Goal: Navigation & Orientation: Find specific page/section

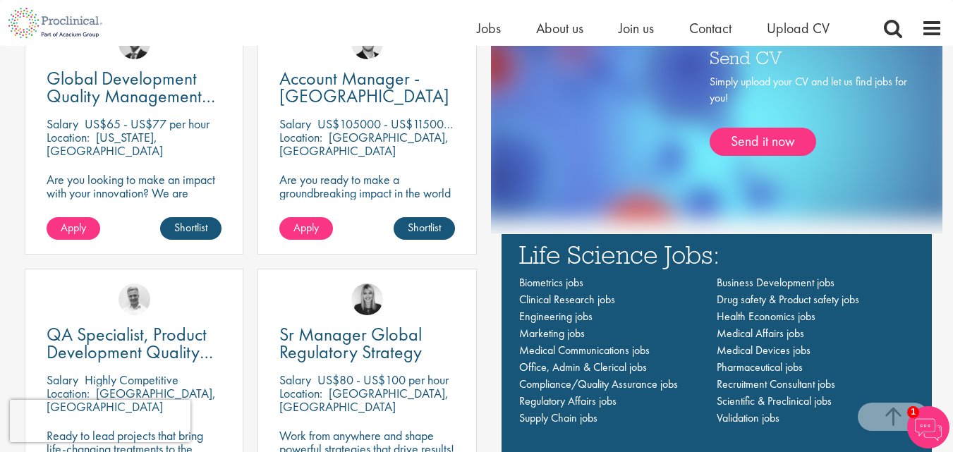
scroll to position [821, 0]
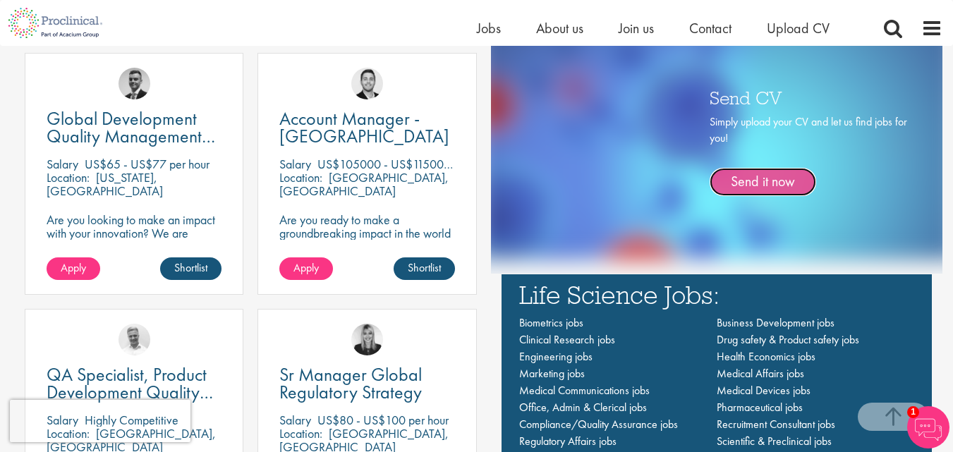
click at [738, 171] on link "Send it now" at bounding box center [762, 182] width 106 height 28
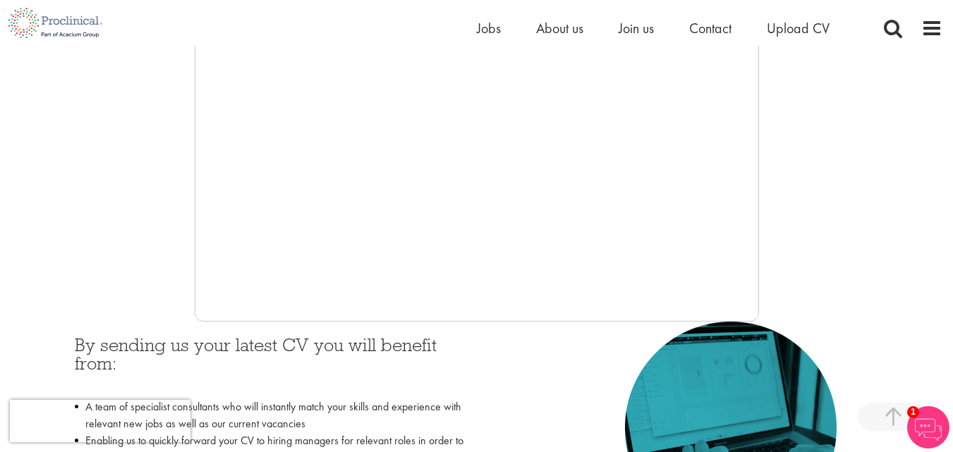
scroll to position [482, 0]
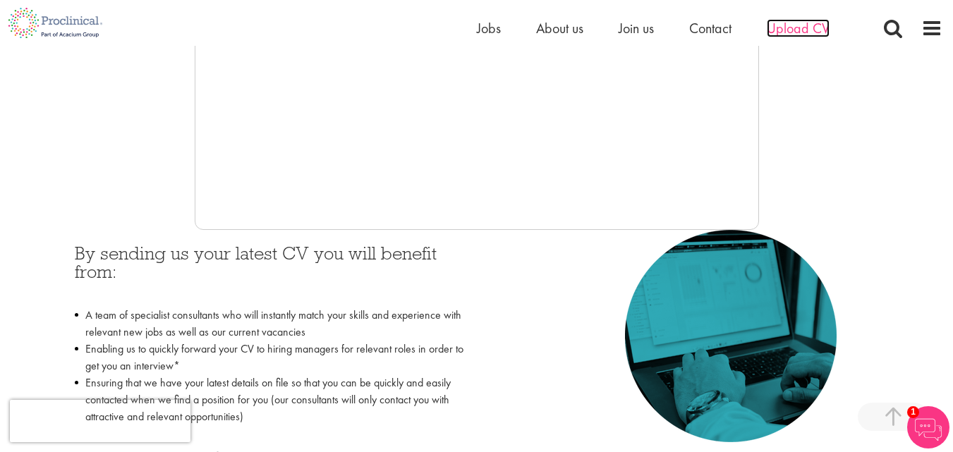
click at [795, 28] on span "Upload CV" at bounding box center [798, 28] width 63 height 18
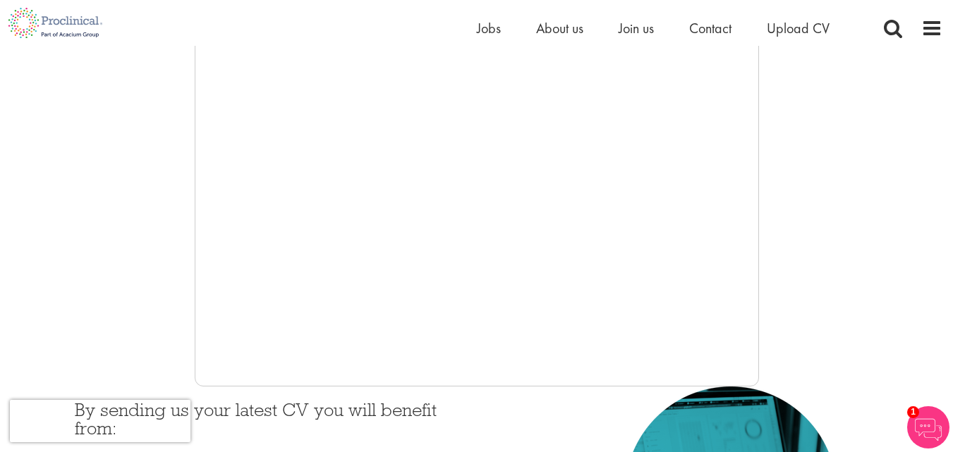
scroll to position [61, 0]
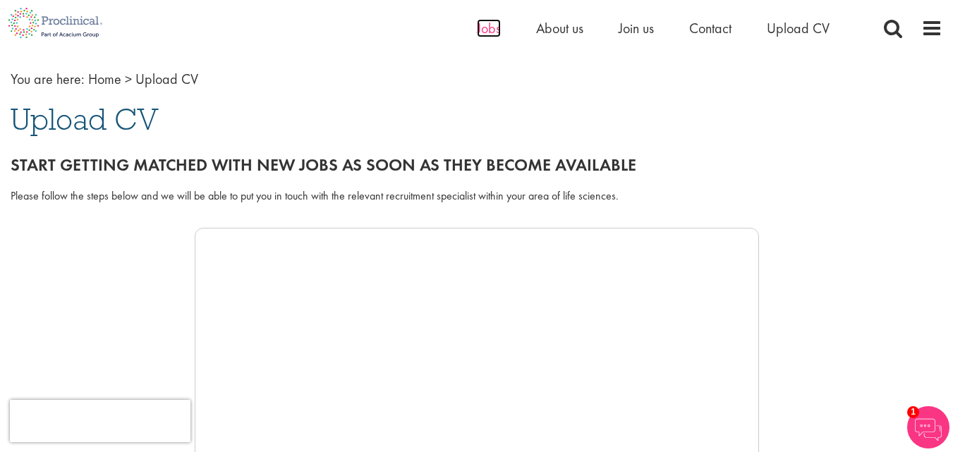
click at [490, 24] on span "Jobs" at bounding box center [489, 28] width 24 height 18
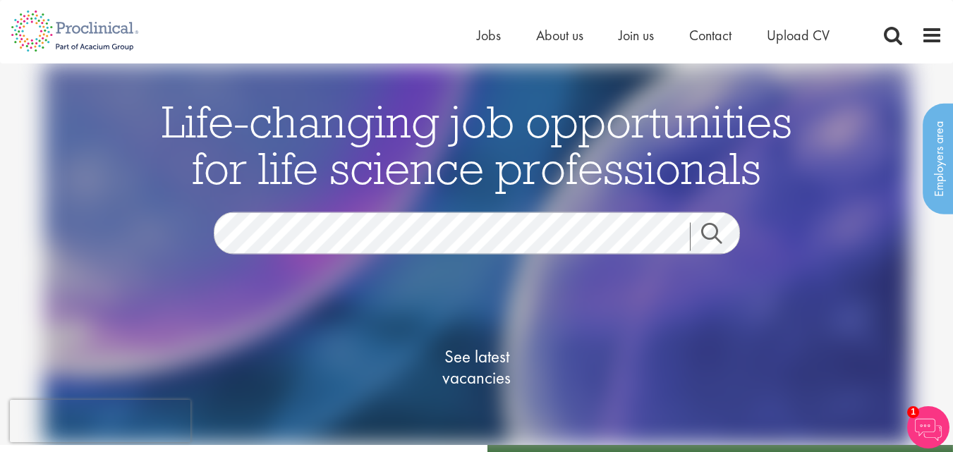
drag, startPoint x: 0, startPoint y: 0, endPoint x: 549, endPoint y: 190, distance: 580.7
click at [549, 190] on span "Life-changing job opportunities for life science professionals" at bounding box center [476, 143] width 630 height 103
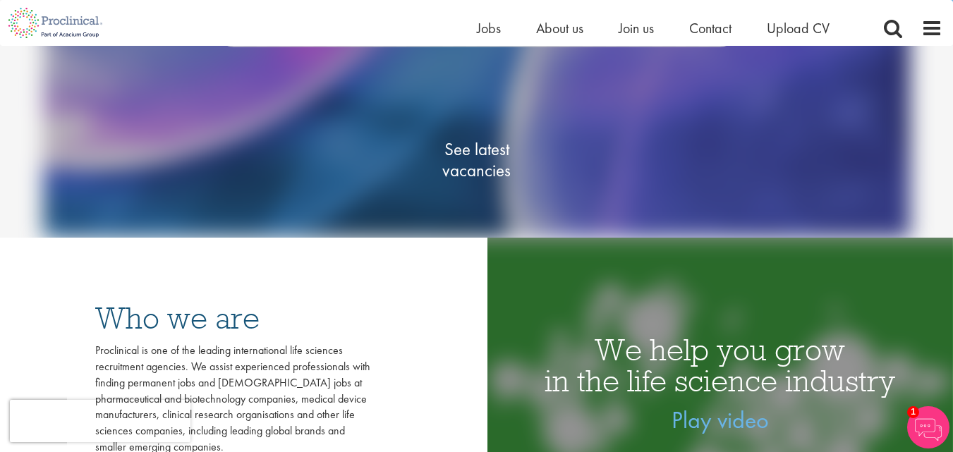
scroll to position [204, 0]
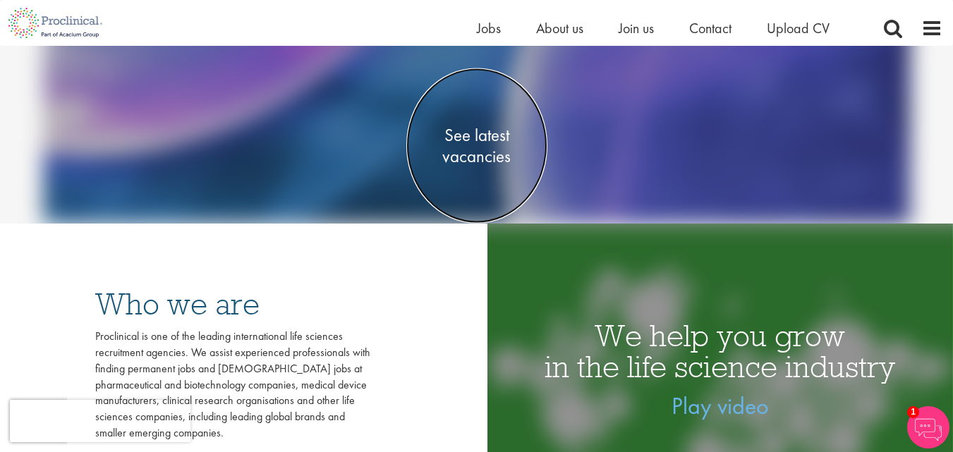
click at [484, 150] on span "See latest vacancies" at bounding box center [476, 145] width 141 height 42
